Goal: Task Accomplishment & Management: Complete application form

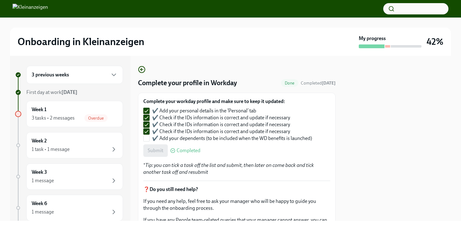
scroll to position [35, 0]
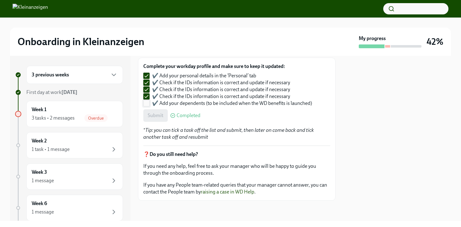
click at [146, 104] on input "✔️ Add your dependents (to be included when the WD benefits is launched)" at bounding box center [147, 104] width 6 height 6
click at [150, 104] on label "✔️ Add your dependents (to be included when the WD benefits is launched)" at bounding box center [227, 103] width 169 height 7
click at [149, 104] on input "✔️ Add your dependents (to be included when the WD benefits is launched)" at bounding box center [147, 104] width 6 height 6
checkbox input "false"
click at [97, 119] on span "Overdue" at bounding box center [95, 118] width 23 height 5
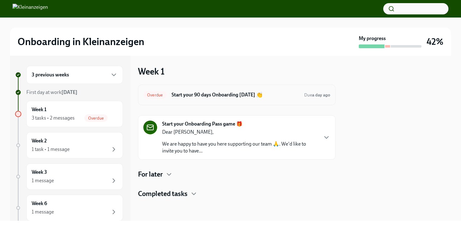
click at [272, 103] on div "Overdue Start your 90 days Onboarding [DATE] 👏 Due a day ago" at bounding box center [236, 95] width 197 height 21
click at [271, 99] on div "Overdue Start your 90 days Onboarding [DATE] 👏 Due a day ago" at bounding box center [236, 95] width 187 height 10
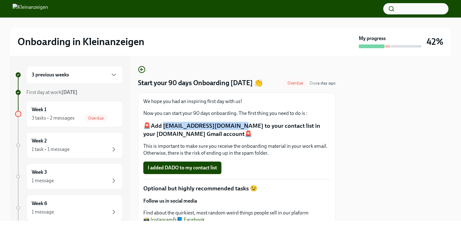
drag, startPoint x: 229, startPoint y: 127, endPoint x: 162, endPoint y: 126, distance: 67.7
click at [162, 126] on p "🚨Add [EMAIL_ADDRESS][DOMAIN_NAME] to your contact list in your [DOMAIN_NAME] Gm…" at bounding box center [236, 130] width 187 height 16
copy p "[EMAIL_ADDRESS][DOMAIN_NAME]"
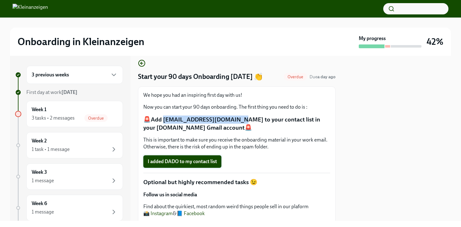
click at [199, 163] on span "I added DADO to my contact list" at bounding box center [182, 162] width 69 height 6
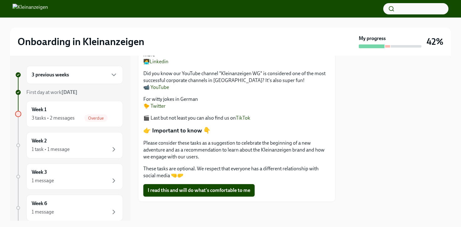
scroll to position [185, 0]
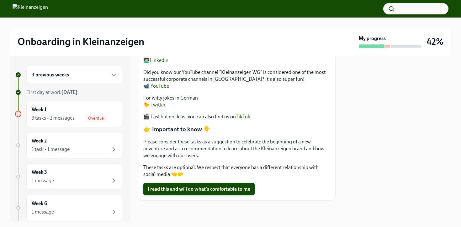
click at [212, 192] on span "I read this and will do what's comfortable to me" at bounding box center [199, 189] width 103 height 6
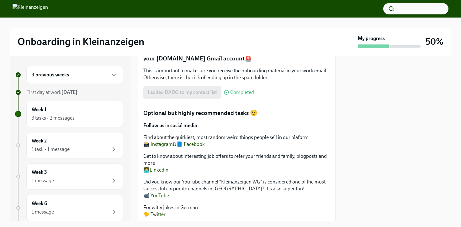
scroll to position [0, 0]
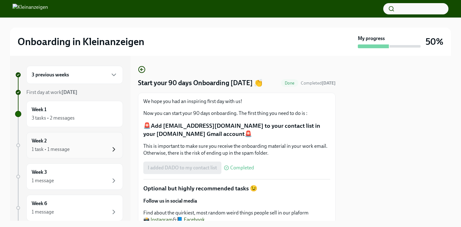
click at [116, 146] on icon "button" at bounding box center [114, 150] width 8 height 8
